Goal: Obtain resource: Obtain resource

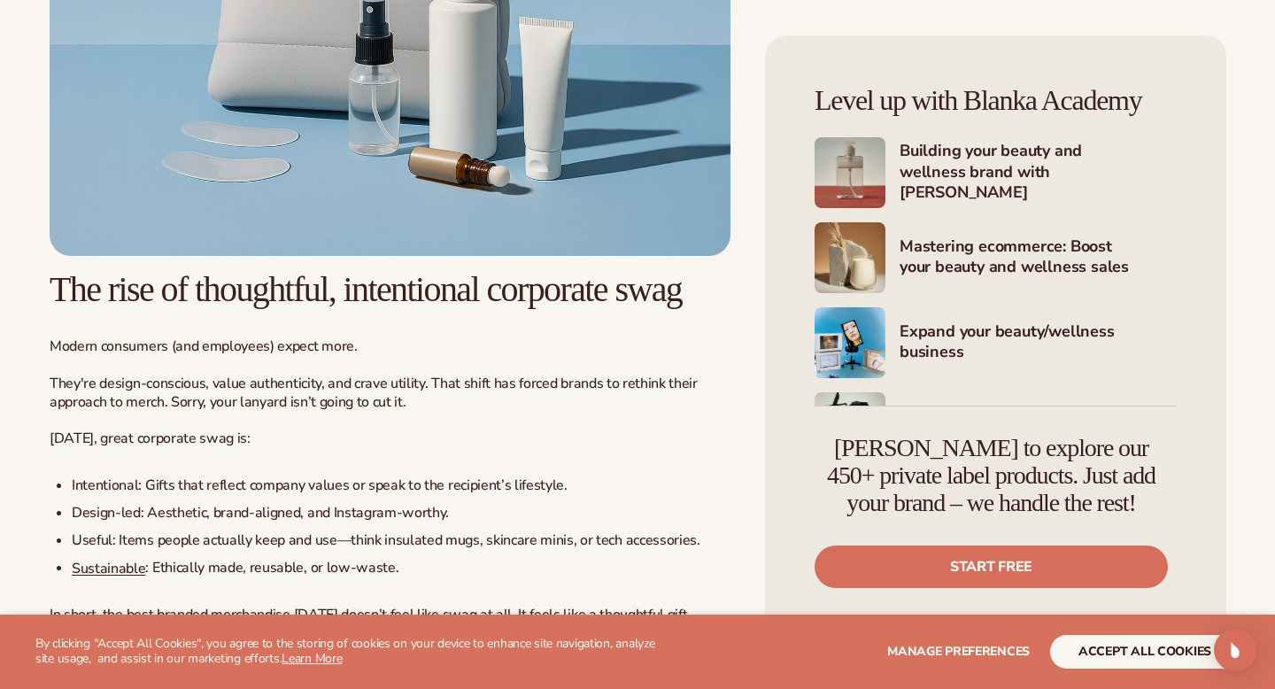
scroll to position [1174, 0]
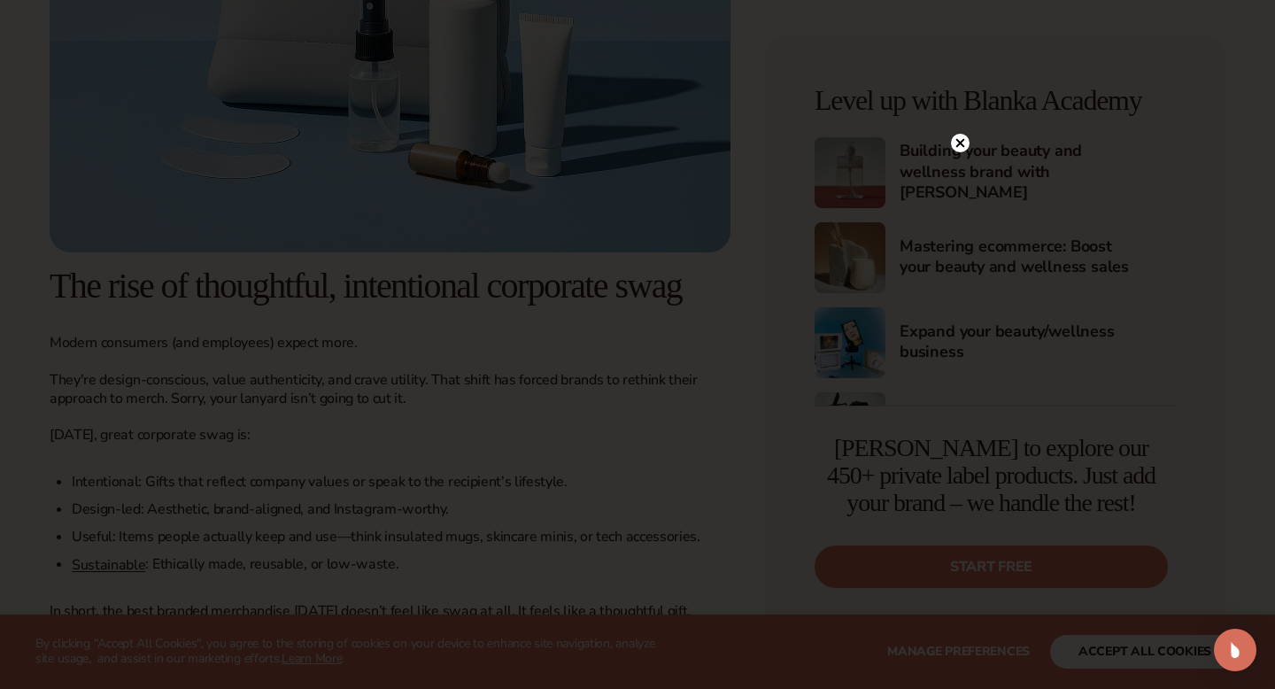
click at [953, 142] on circle at bounding box center [960, 143] width 19 height 19
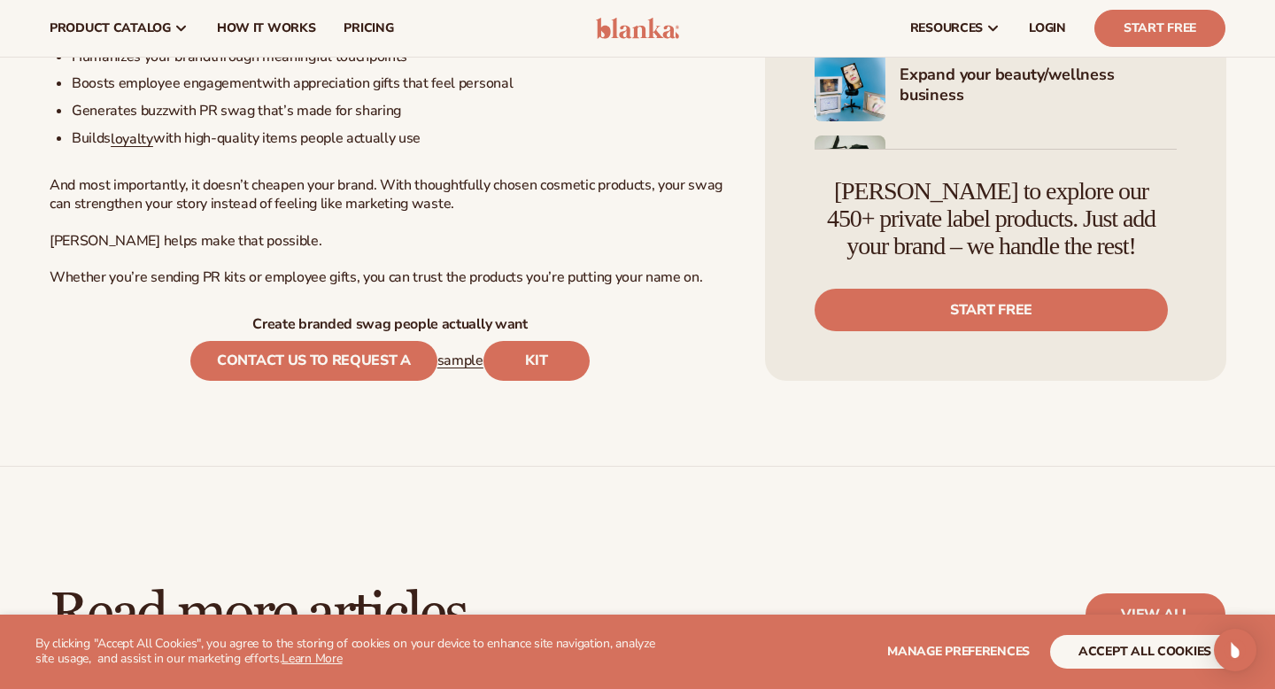
scroll to position [9572, 0]
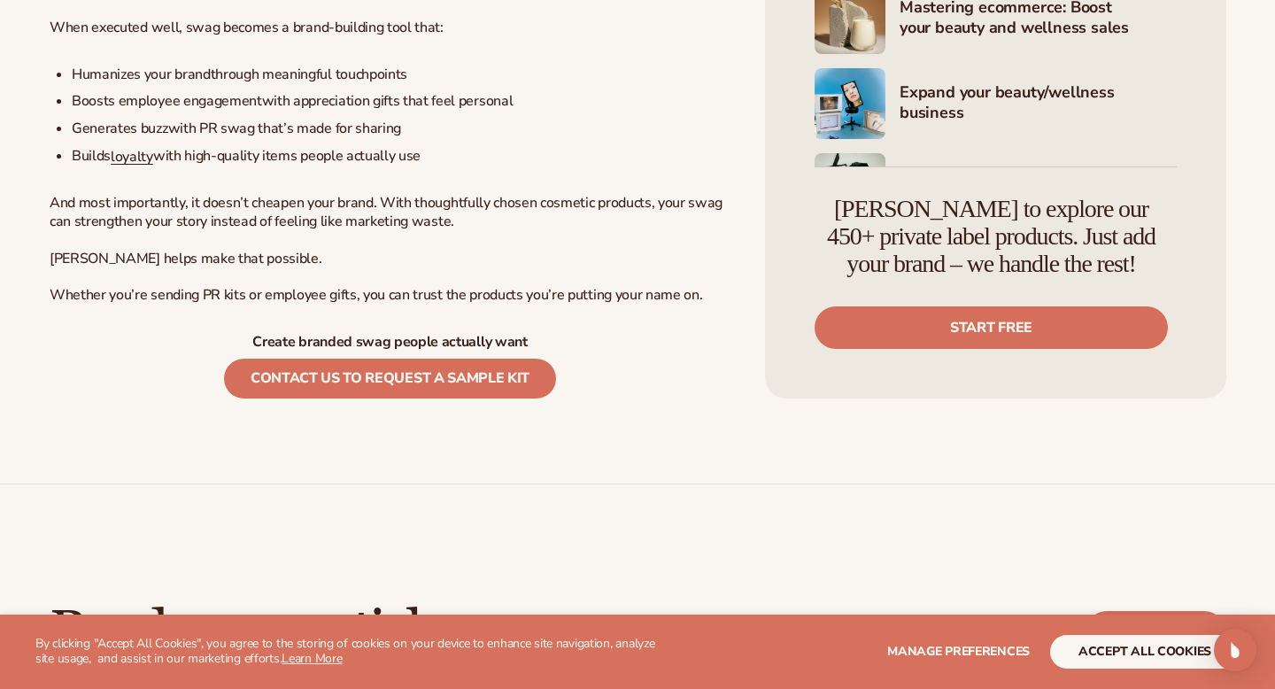
scroll to position [9556, 0]
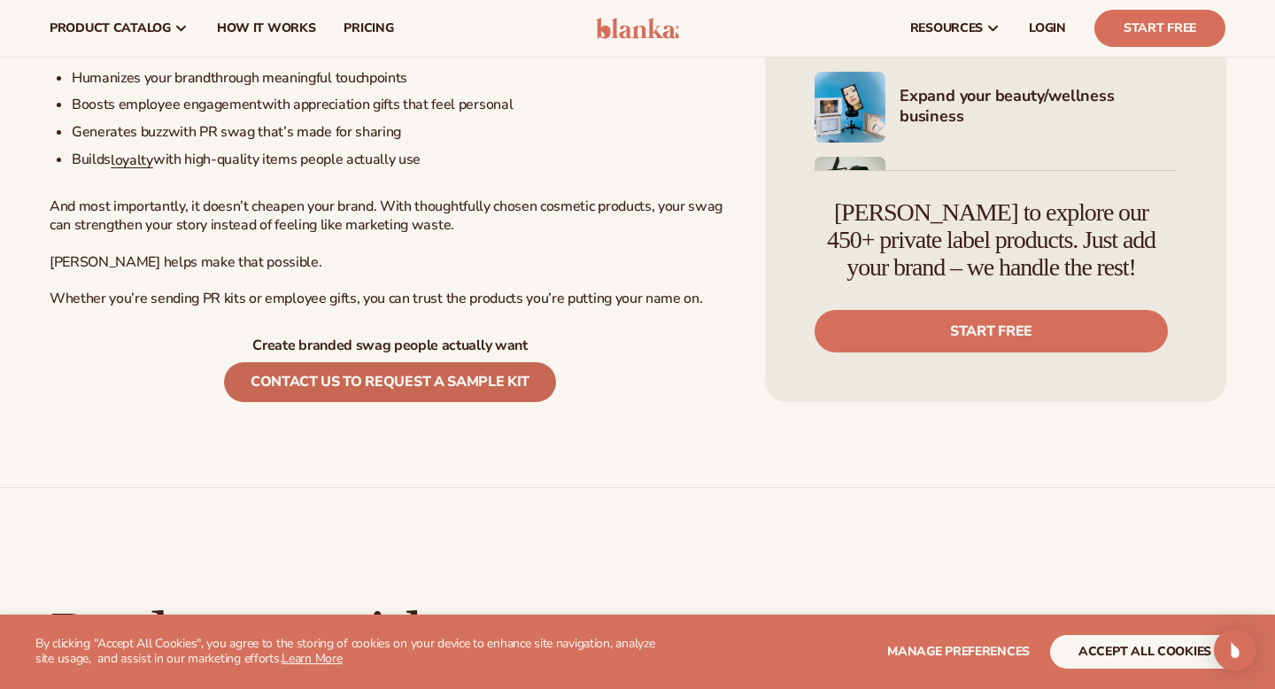
click at [476, 402] on link "Contact us to request a sample kit" at bounding box center [390, 382] width 332 height 40
click at [463, 402] on link "Contact us to request a sample kit" at bounding box center [390, 382] width 332 height 40
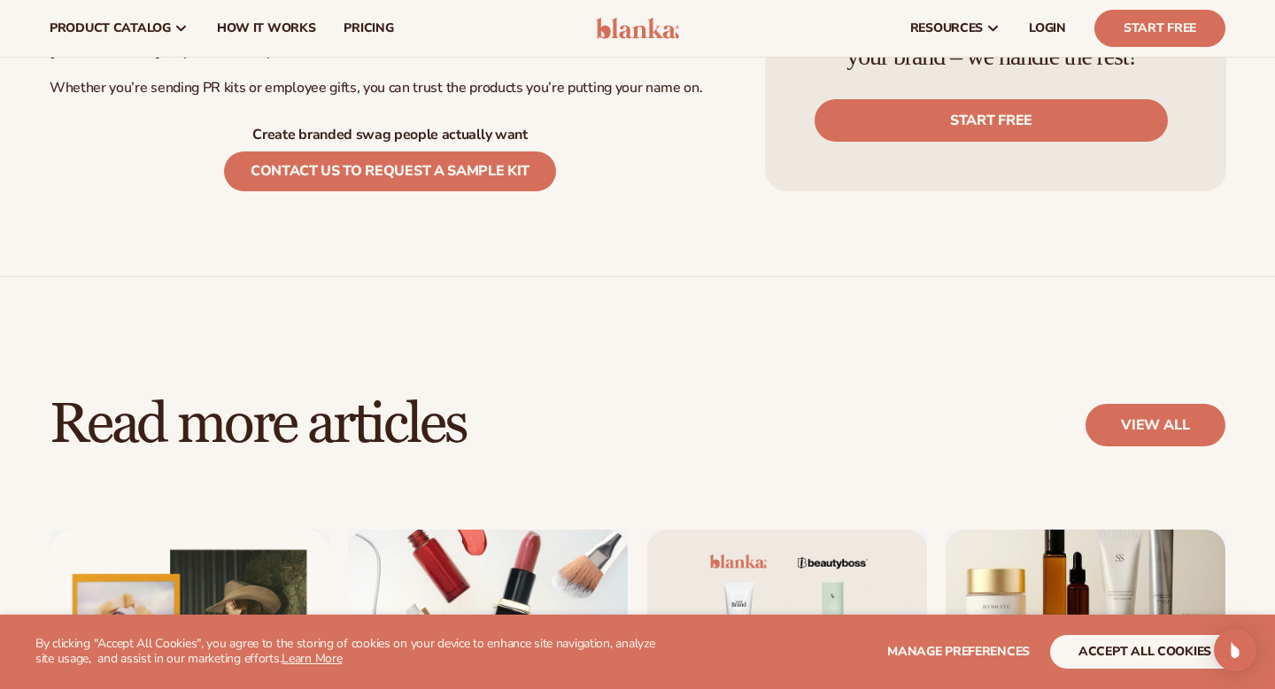
scroll to position [9741, 0]
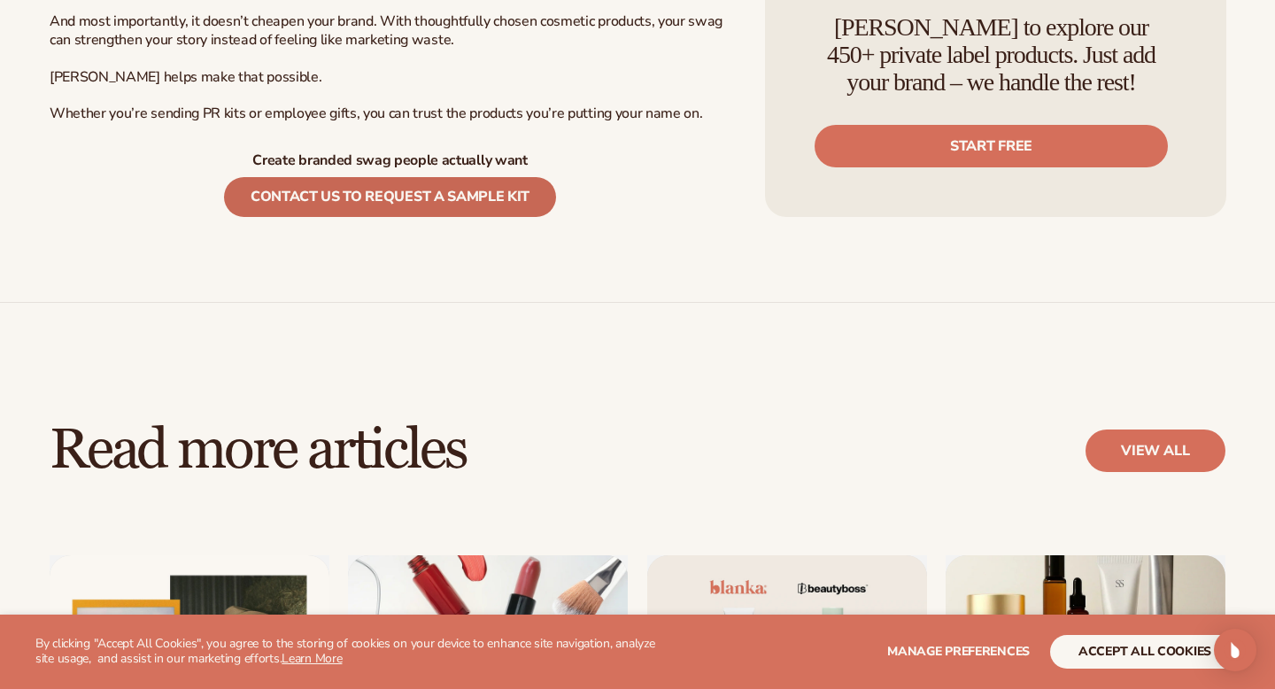
click at [489, 217] on link "Contact us to request a sample kit" at bounding box center [390, 197] width 332 height 40
